Goal: Browse casually

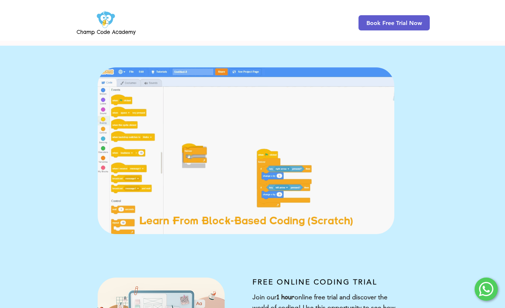
click at [357, 149] on img "main content" at bounding box center [246, 150] width 297 height 167
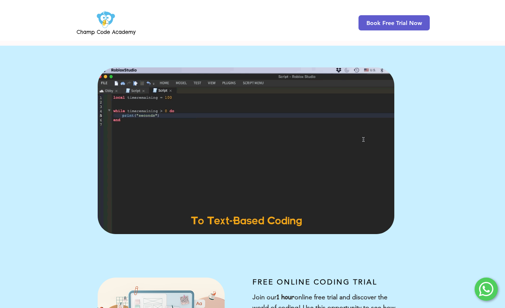
click at [240, 164] on img "main content" at bounding box center [246, 150] width 297 height 167
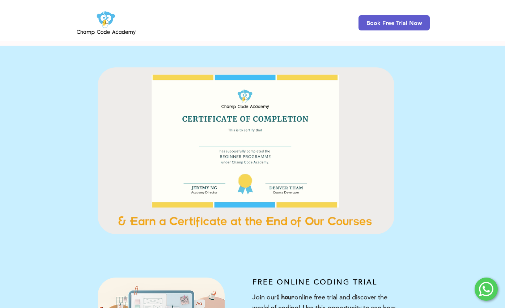
click at [240, 163] on img "main content" at bounding box center [246, 150] width 297 height 167
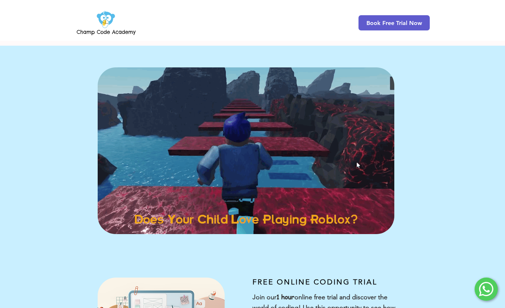
click at [244, 159] on img "main content" at bounding box center [246, 150] width 297 height 167
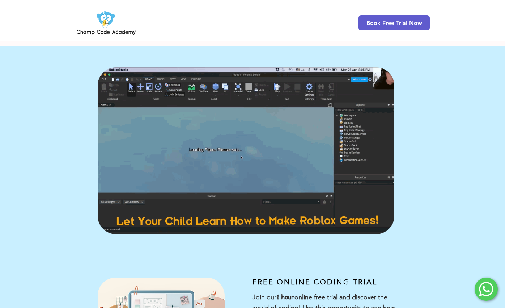
click at [244, 159] on img "main content" at bounding box center [246, 150] width 297 height 167
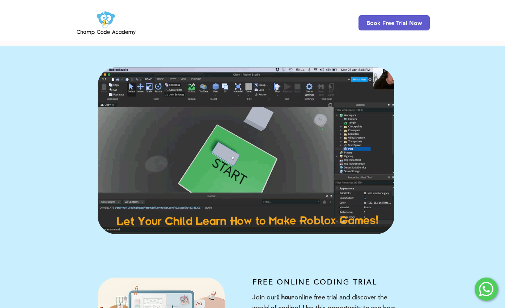
click at [236, 152] on img "main content" at bounding box center [246, 150] width 297 height 167
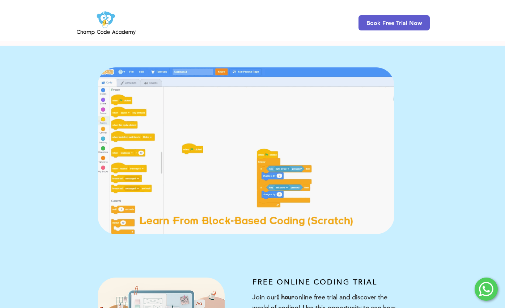
click at [236, 152] on img "main content" at bounding box center [246, 150] width 297 height 167
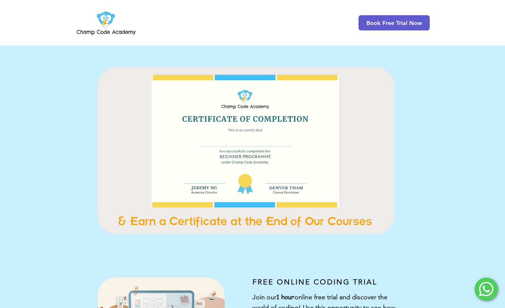
click at [233, 154] on img "main content" at bounding box center [246, 150] width 297 height 167
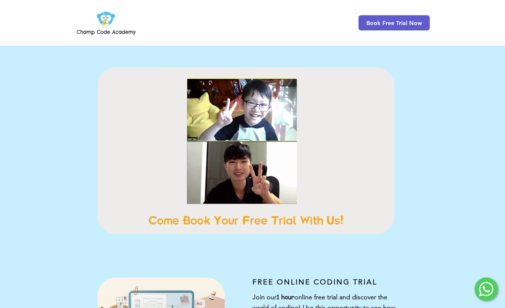
click at [233, 154] on img "main content" at bounding box center [246, 150] width 297 height 167
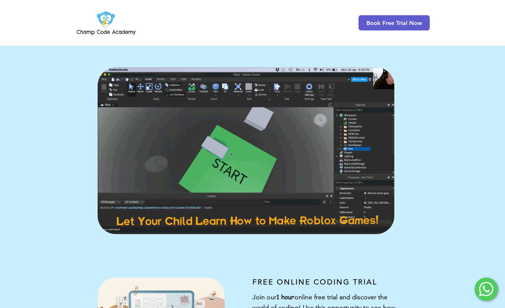
click at [273, 139] on img "main content" at bounding box center [246, 150] width 297 height 167
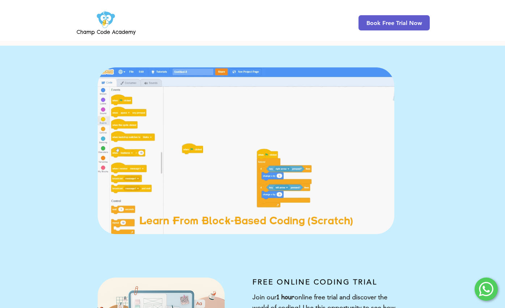
click at [273, 139] on img "main content" at bounding box center [246, 150] width 297 height 167
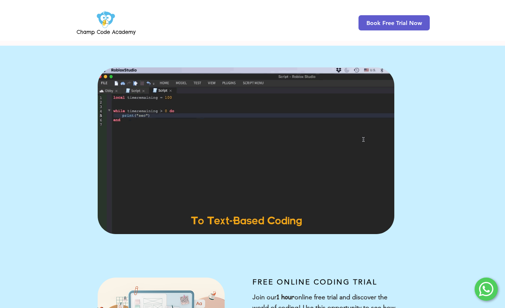
click at [273, 139] on img "main content" at bounding box center [246, 150] width 297 height 167
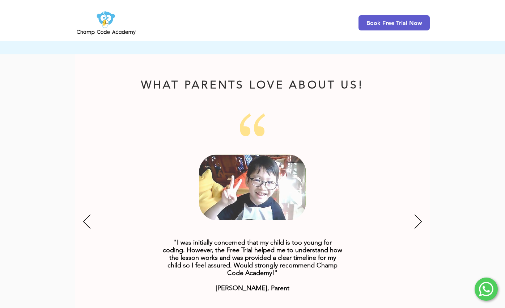
scroll to position [854, 0]
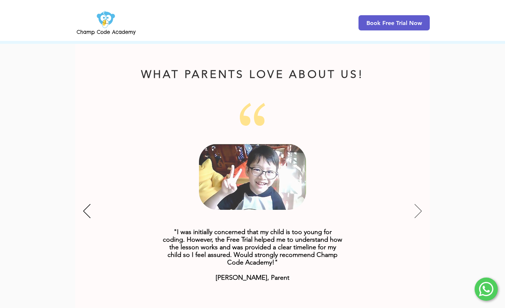
click at [418, 204] on icon "Next" at bounding box center [418, 211] width 7 height 14
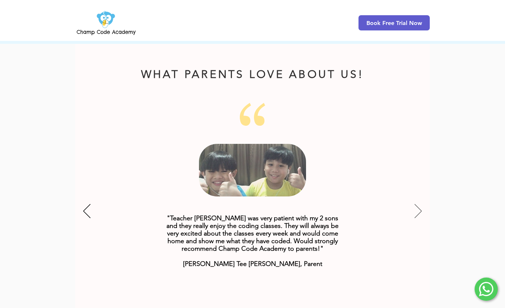
click at [416, 204] on icon "Next" at bounding box center [418, 211] width 7 height 14
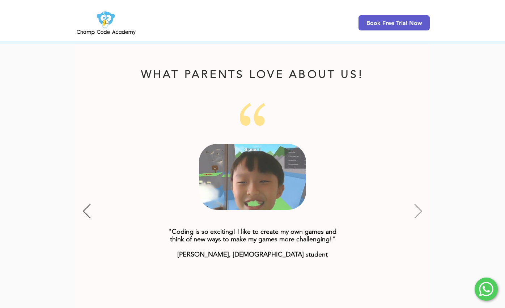
click at [416, 204] on icon "Next" at bounding box center [418, 211] width 7 height 14
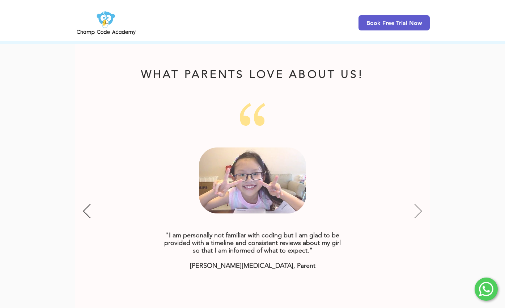
click at [416, 204] on icon "Next" at bounding box center [418, 211] width 7 height 14
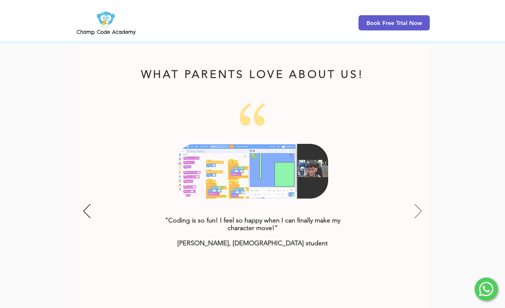
click at [416, 204] on icon "Next" at bounding box center [418, 211] width 7 height 14
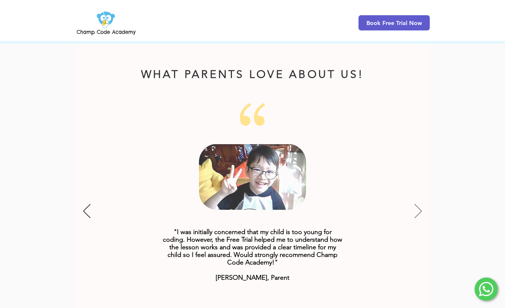
click at [416, 204] on icon "Next" at bounding box center [418, 211] width 7 height 14
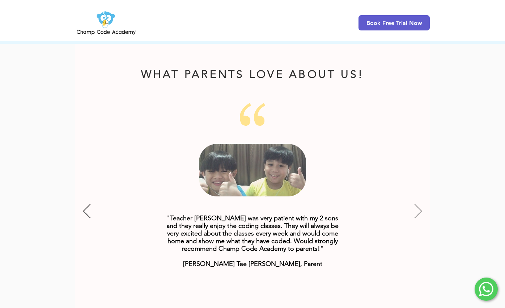
click at [416, 204] on icon "Next" at bounding box center [418, 211] width 7 height 14
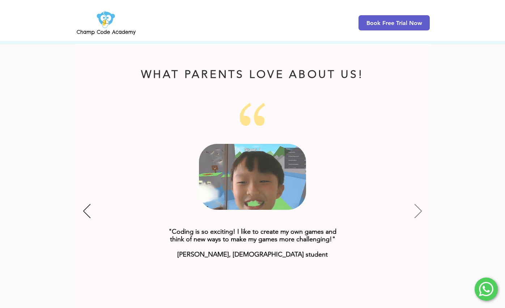
click at [416, 204] on icon "Next" at bounding box center [418, 211] width 7 height 14
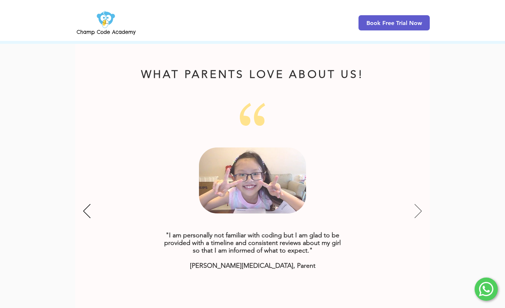
click at [416, 204] on icon "Next" at bounding box center [418, 211] width 7 height 14
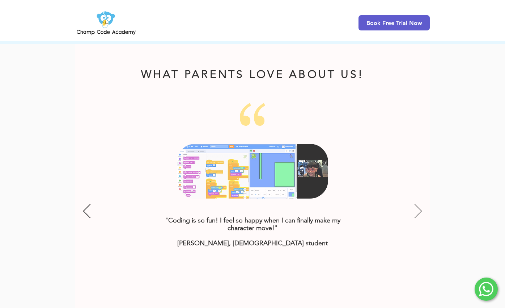
click at [416, 204] on icon "Next" at bounding box center [418, 211] width 7 height 14
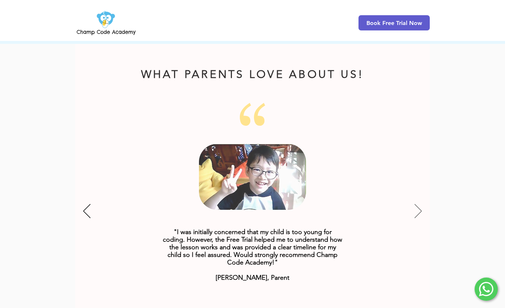
click at [416, 204] on icon "Next" at bounding box center [418, 211] width 7 height 14
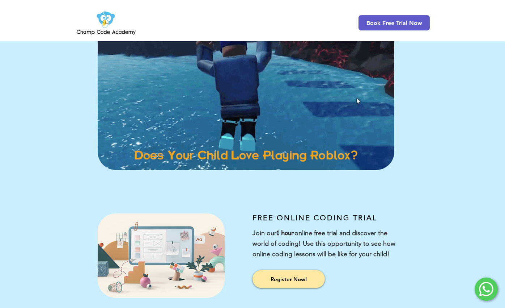
scroll to position [0, 0]
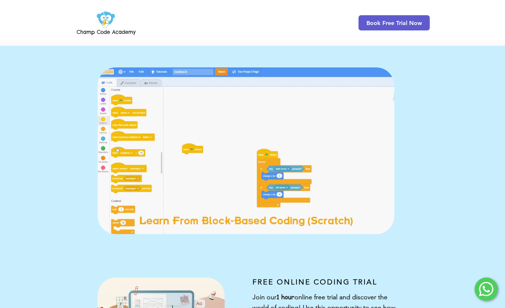
click at [292, 162] on img "main content" at bounding box center [246, 150] width 297 height 167
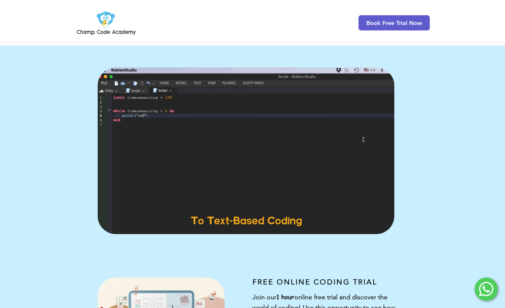
drag, startPoint x: 143, startPoint y: 30, endPoint x: 82, endPoint y: 28, distance: 60.8
click at [82, 28] on div "Book Free Trial Now" at bounding box center [252, 20] width 505 height 41
click at [97, 26] on img at bounding box center [106, 23] width 62 height 28
